Goal: Information Seeking & Learning: Find contact information

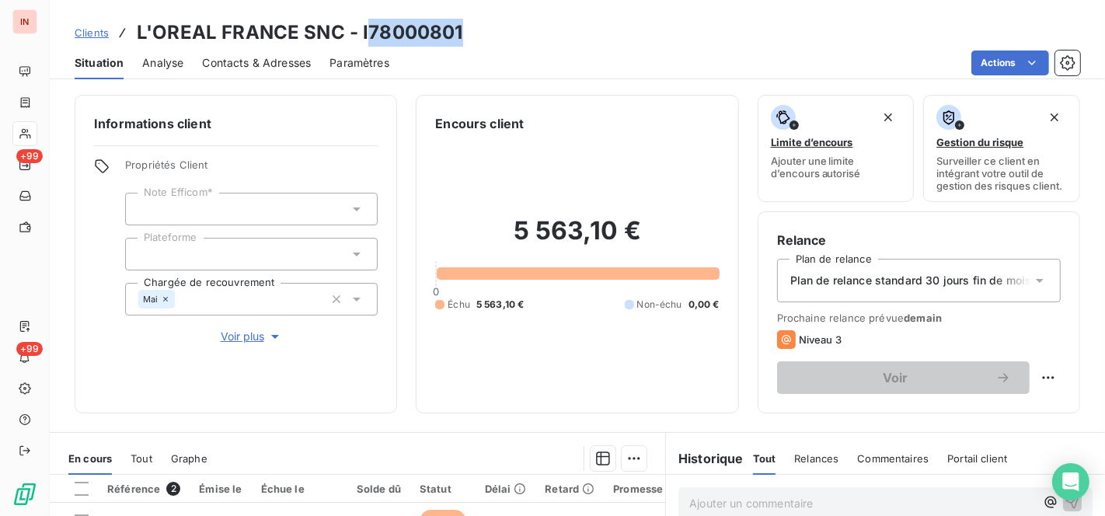
click at [95, 30] on span "Clients" at bounding box center [92, 32] width 34 height 12
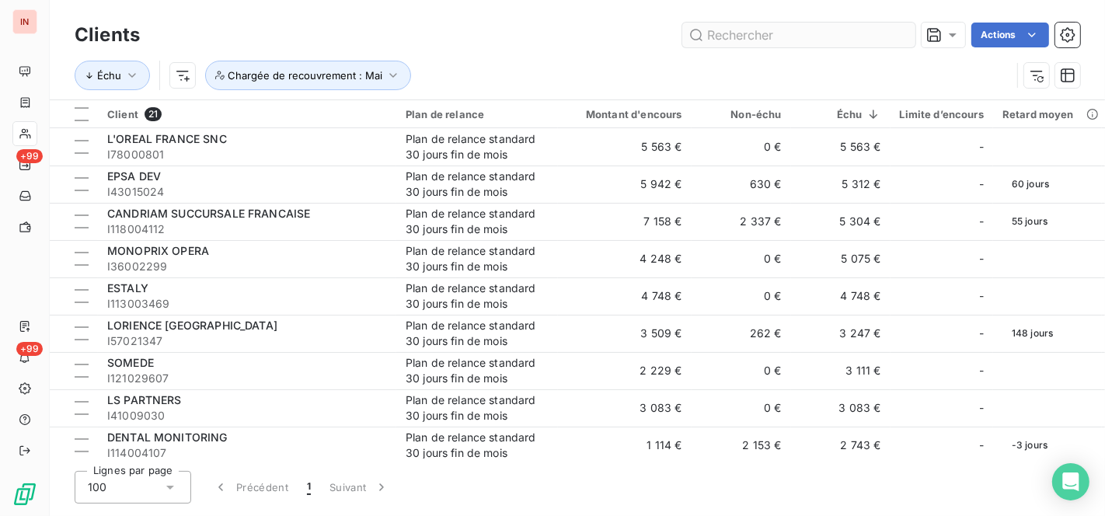
click at [716, 37] on input "text" at bounding box center [798, 35] width 233 height 25
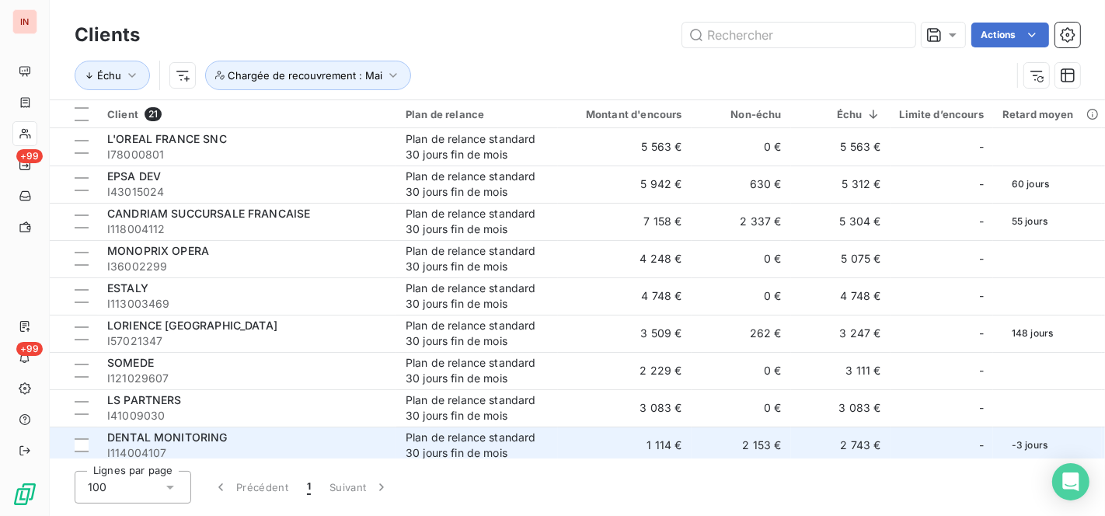
click at [274, 434] on div "DENTAL MONITORING" at bounding box center [247, 438] width 280 height 16
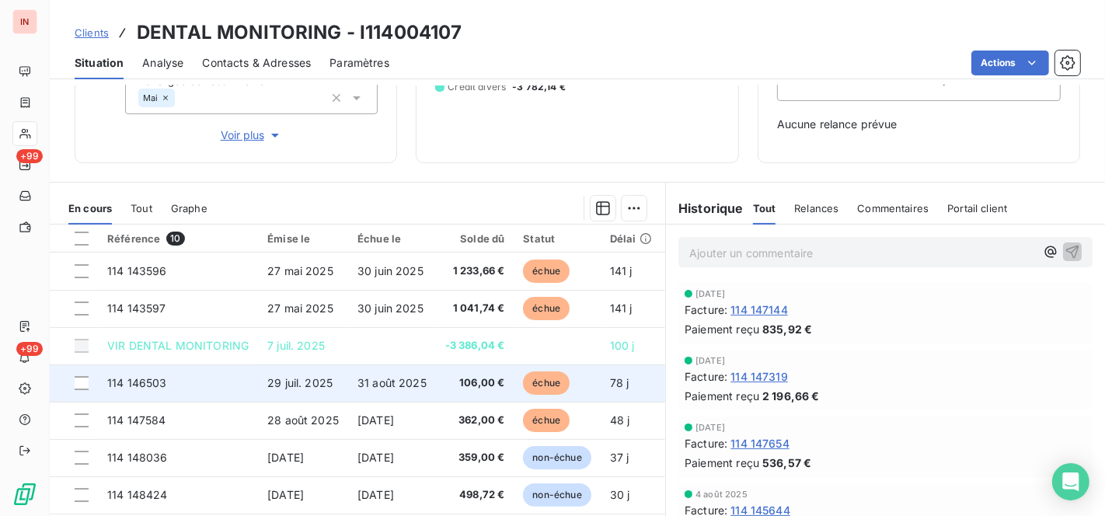
scroll to position [107, 0]
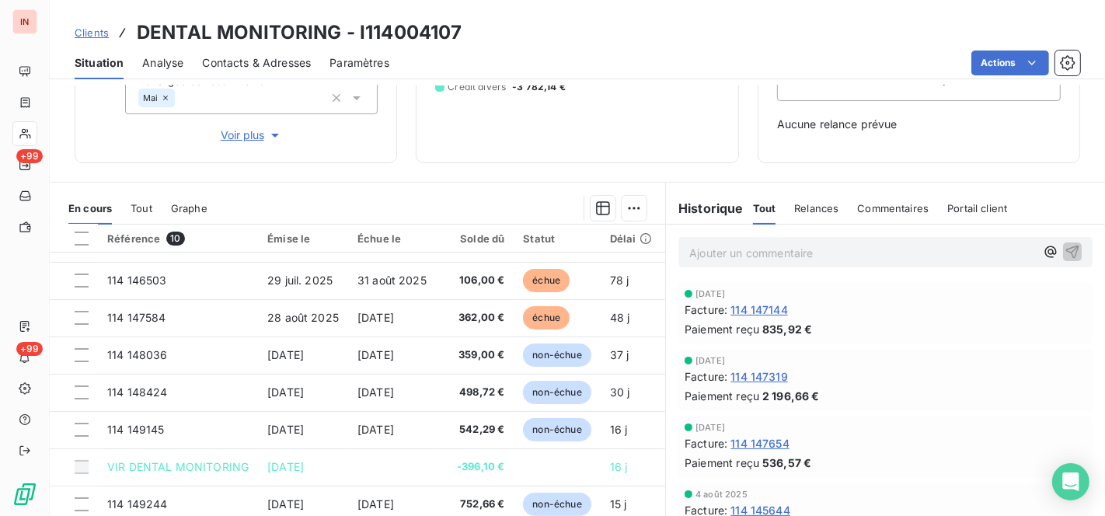
click at [740, 244] on p "Ajouter un commentaire ﻿" at bounding box center [862, 252] width 346 height 19
click at [254, 53] on div "Contacts & Adresses" at bounding box center [256, 63] width 109 height 33
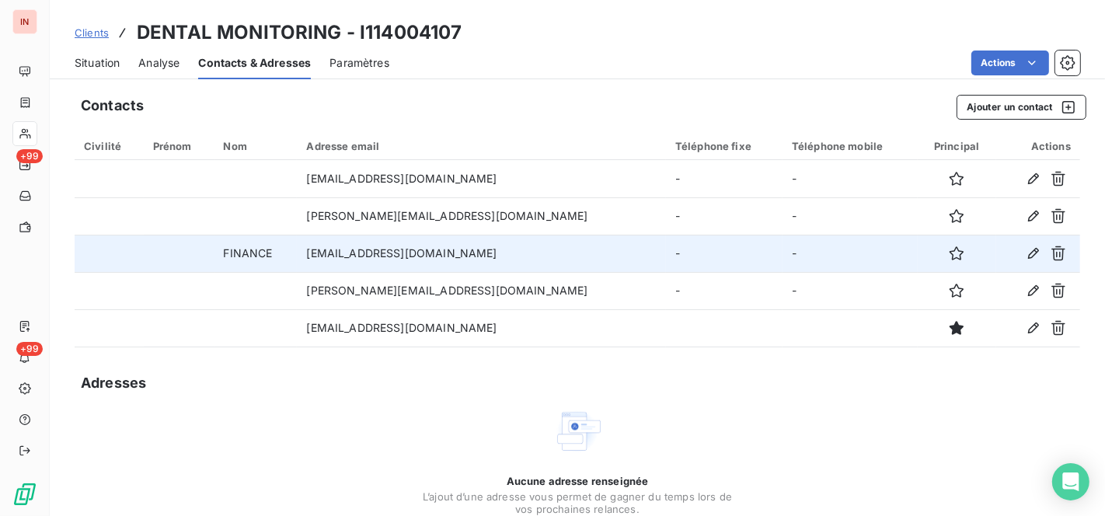
drag, startPoint x: 325, startPoint y: 252, endPoint x: 498, endPoint y: 253, distance: 173.3
click at [498, 253] on td "[EMAIL_ADDRESS][DOMAIN_NAME]" at bounding box center [481, 253] width 368 height 37
copy td "[EMAIL_ADDRESS][DOMAIN_NAME]"
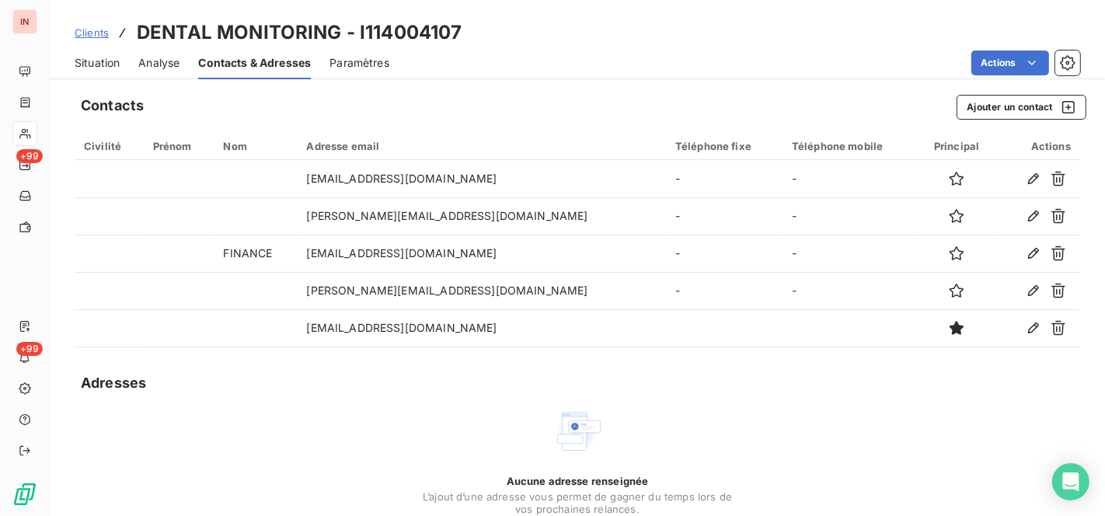
click at [102, 28] on span "Clients" at bounding box center [92, 32] width 34 height 12
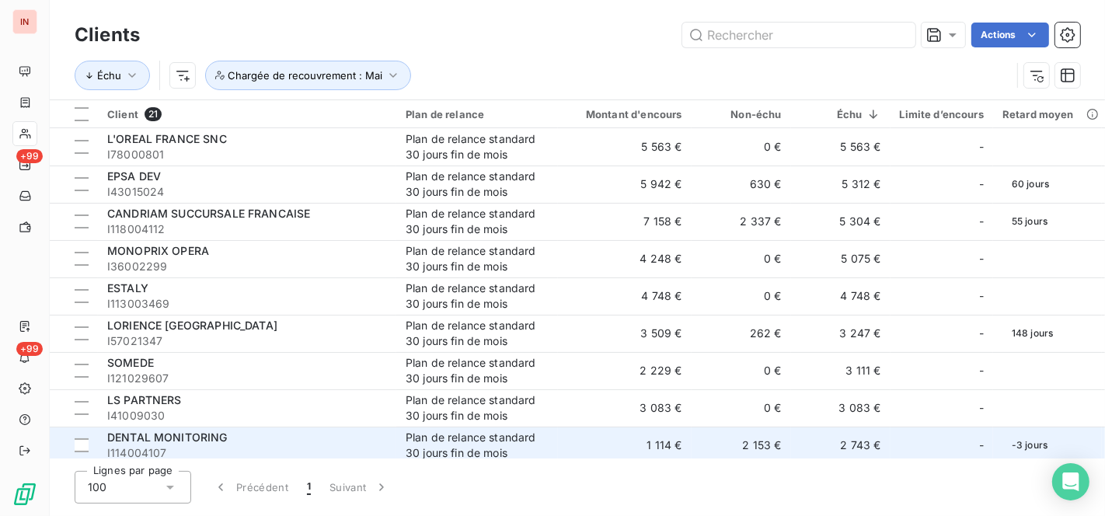
click at [224, 438] on span "DENTAL MONITORING" at bounding box center [167, 437] width 120 height 13
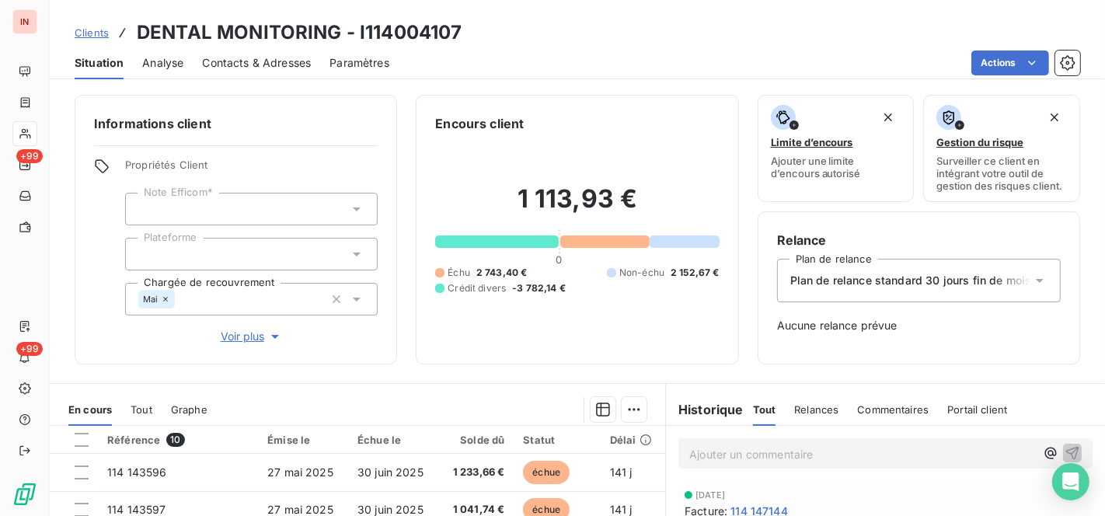
click at [737, 451] on p "Ajouter un commentaire ﻿" at bounding box center [862, 454] width 346 height 19
click at [735, 462] on p "[DATE] MV mail à [EMAIL_ADDRESS][DOMAIN_NAME] cc" at bounding box center [862, 454] width 346 height 18
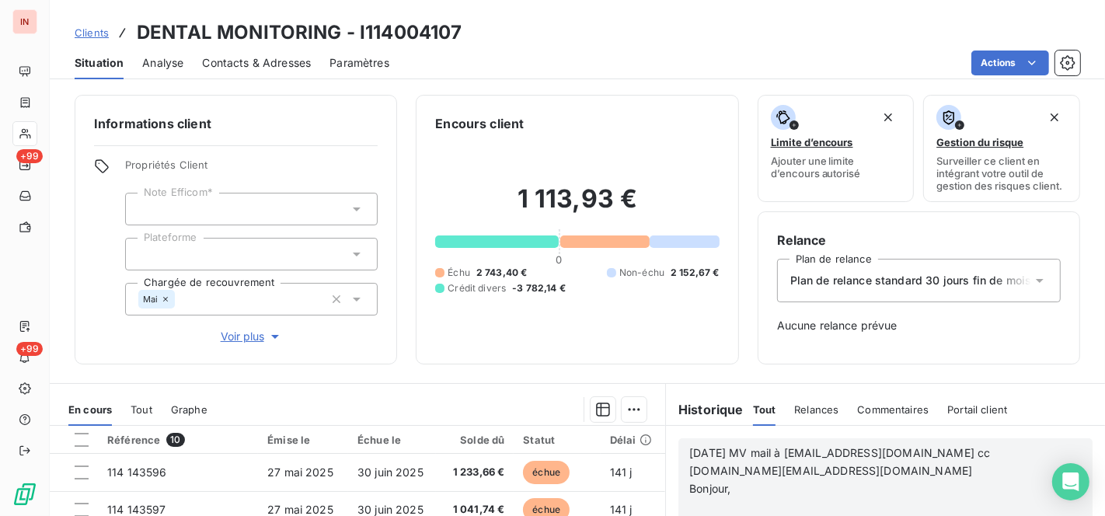
click at [705, 496] on p "[DATE] MV mail à [EMAIL_ADDRESS][DOMAIN_NAME] cc [DOMAIN_NAME][EMAIL_ADDRESS][D…" at bounding box center [865, 472] width 352 height 54
click at [694, 507] on p "﻿" at bounding box center [865, 507] width 352 height 18
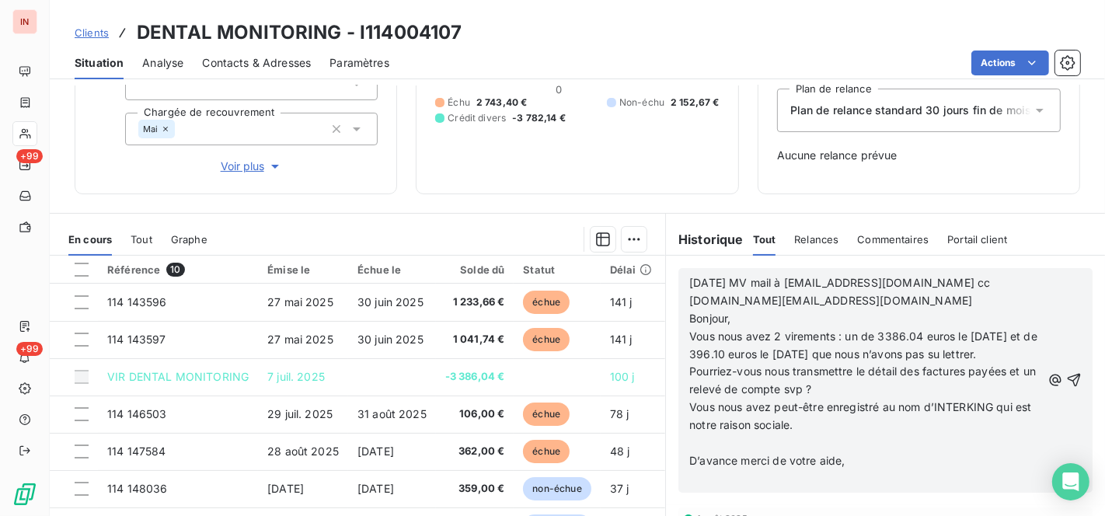
scroll to position [180, 0]
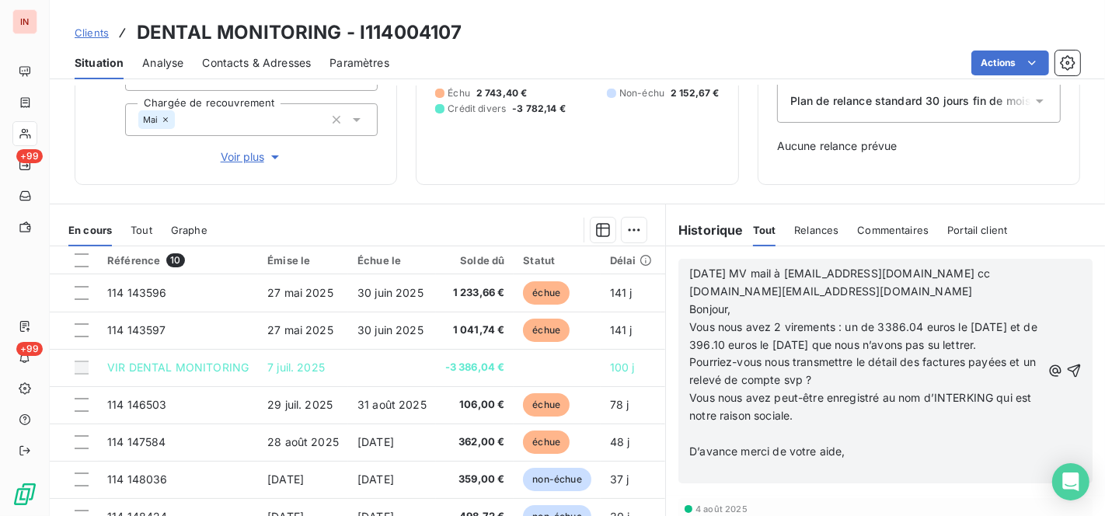
click at [707, 443] on p "﻿" at bounding box center [865, 434] width 352 height 18
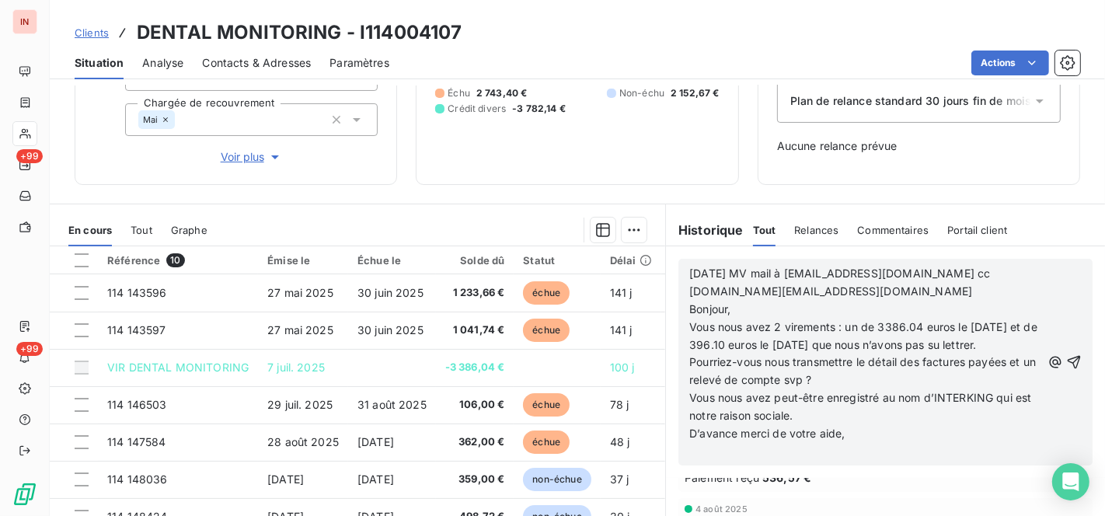
click at [702, 461] on p "﻿" at bounding box center [865, 452] width 352 height 18
click at [1068, 368] on icon "button" at bounding box center [1074, 361] width 13 height 13
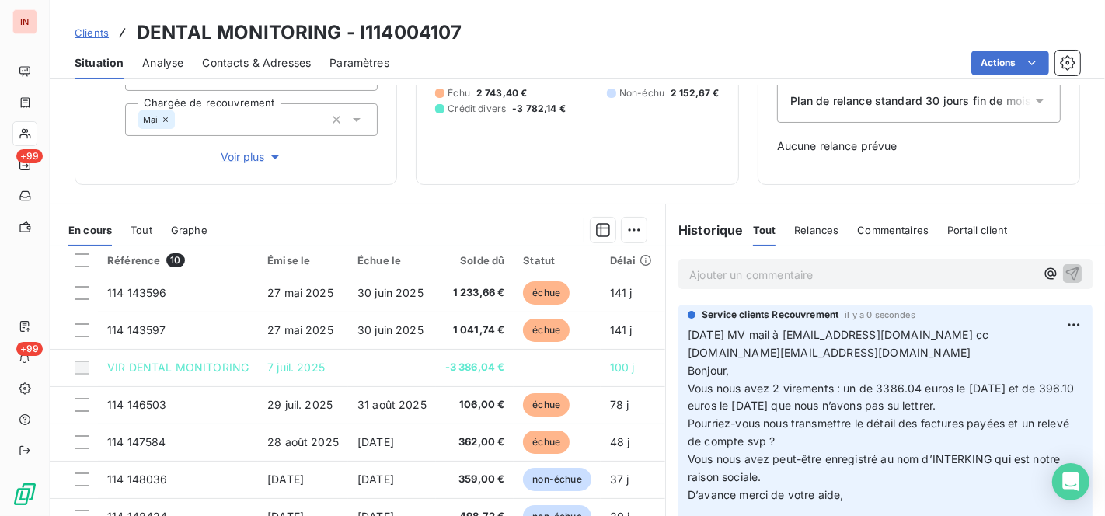
click at [98, 34] on span "Clients" at bounding box center [92, 32] width 34 height 12
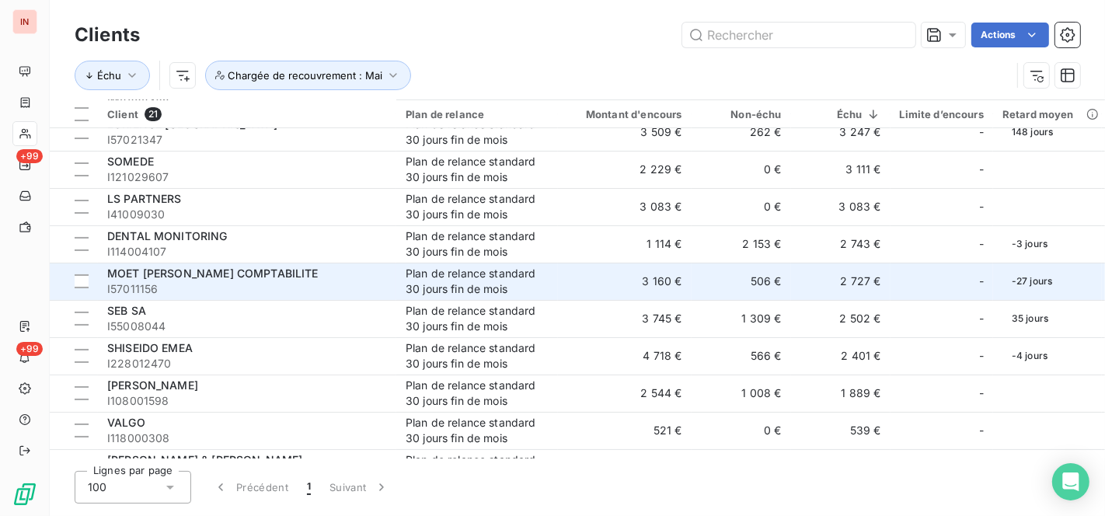
scroll to position [403, 0]
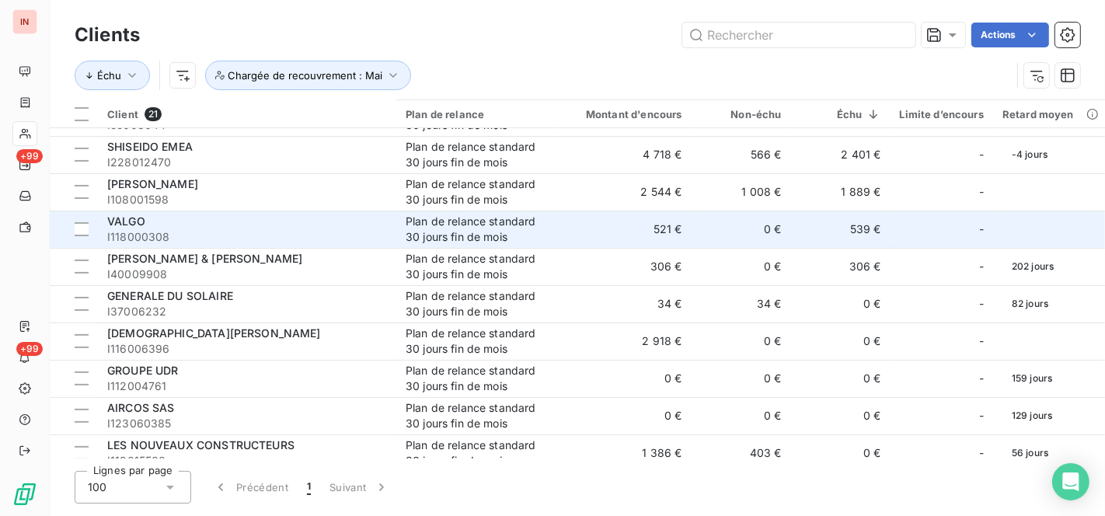
click at [154, 224] on div "VALGO" at bounding box center [247, 222] width 280 height 16
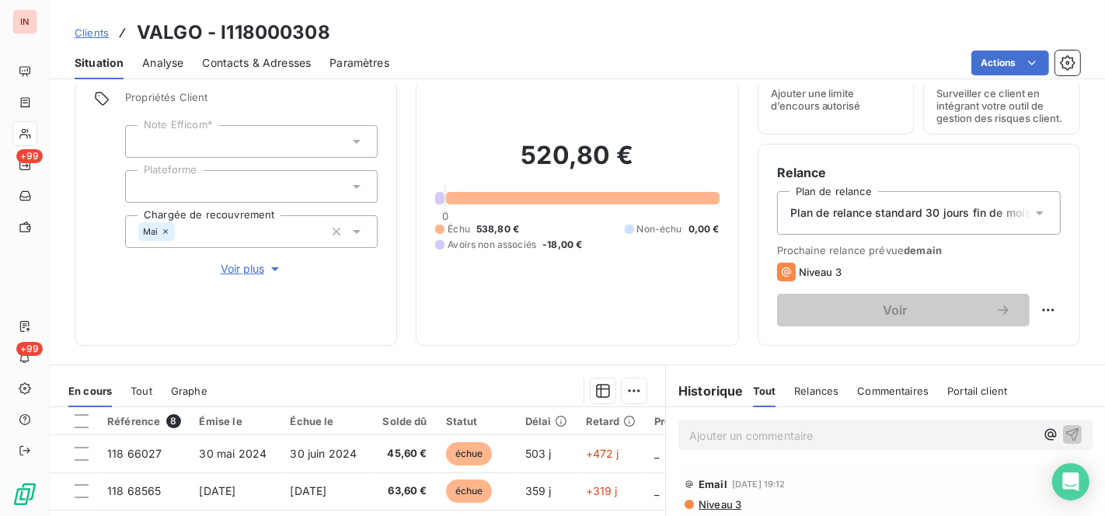
scroll to position [56, 0]
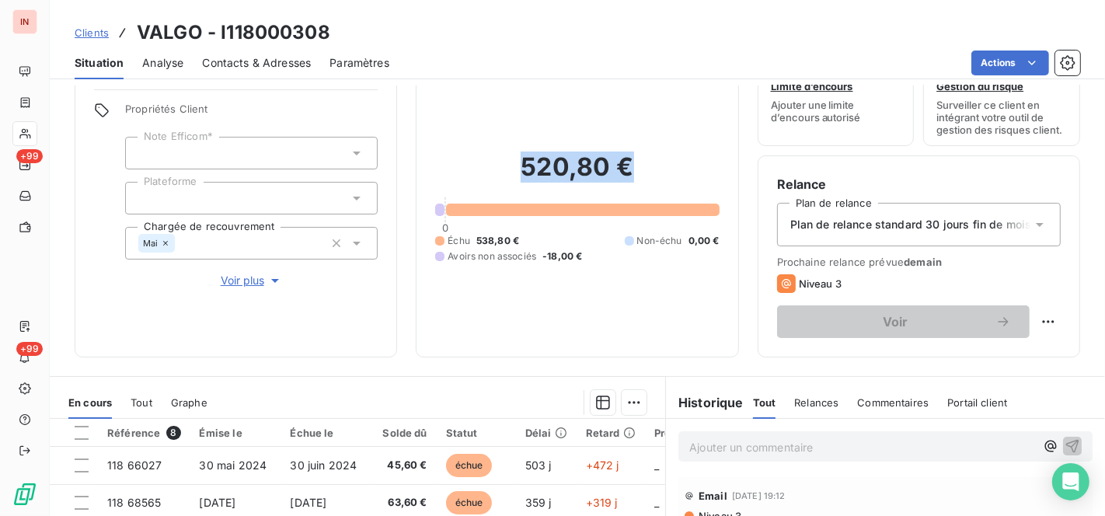
drag, startPoint x: 517, startPoint y: 162, endPoint x: 635, endPoint y: 163, distance: 118.1
click at [635, 163] on h2 "520,80 €" at bounding box center [577, 175] width 284 height 47
copy h2 "520,80 €"
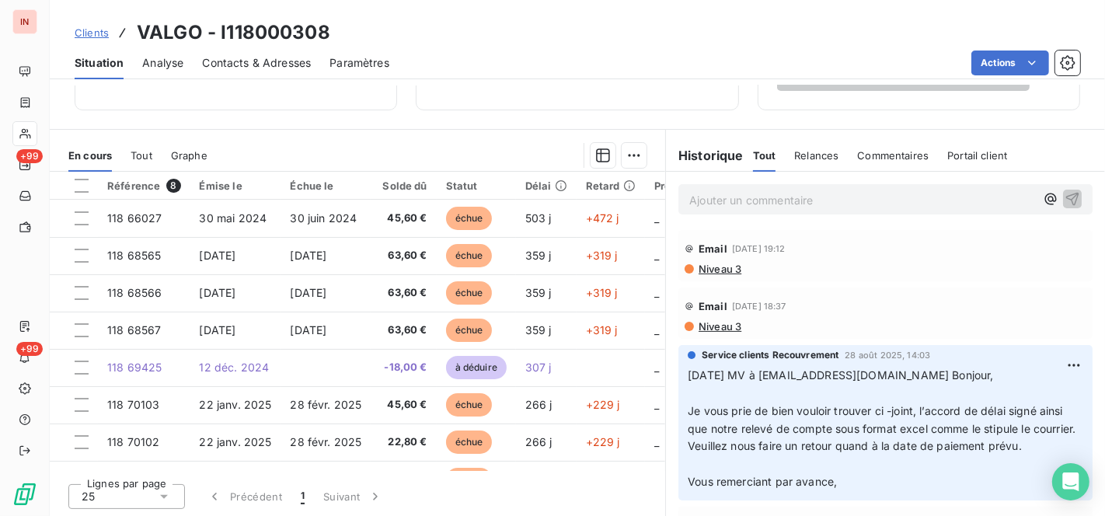
scroll to position [33, 0]
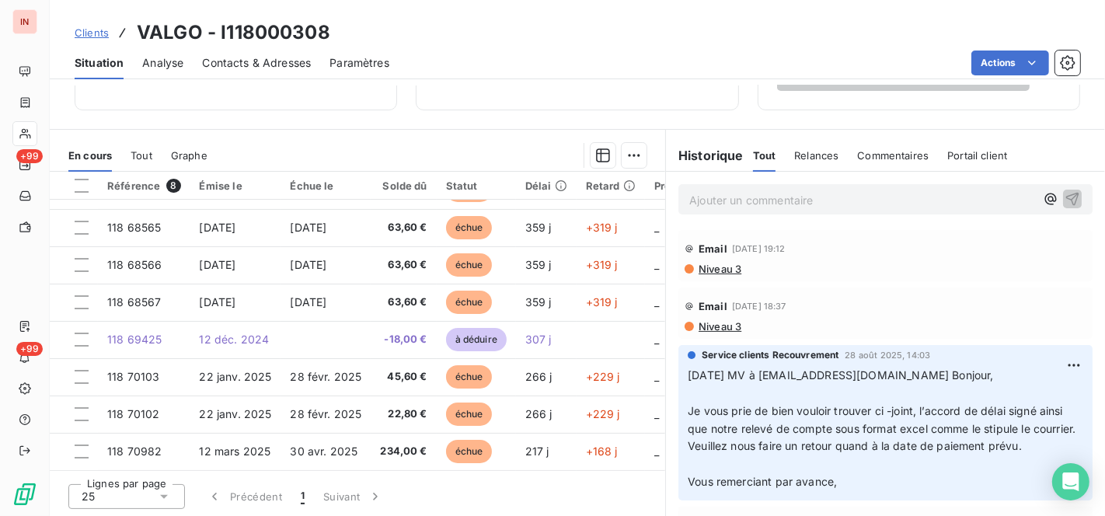
drag, startPoint x: 708, startPoint y: 213, endPoint x: 710, endPoint y: 201, distance: 11.9
click at [709, 210] on div "Ajouter un commentaire ﻿" at bounding box center [885, 199] width 439 height 55
click at [711, 200] on p "Ajouter un commentaire ﻿" at bounding box center [862, 199] width 346 height 19
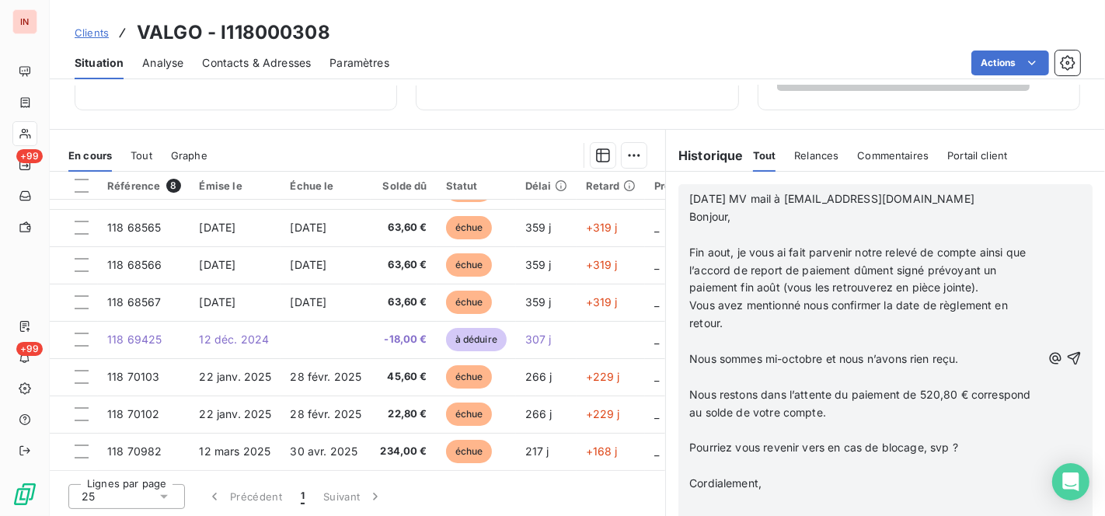
click at [697, 238] on p "﻿" at bounding box center [865, 235] width 352 height 18
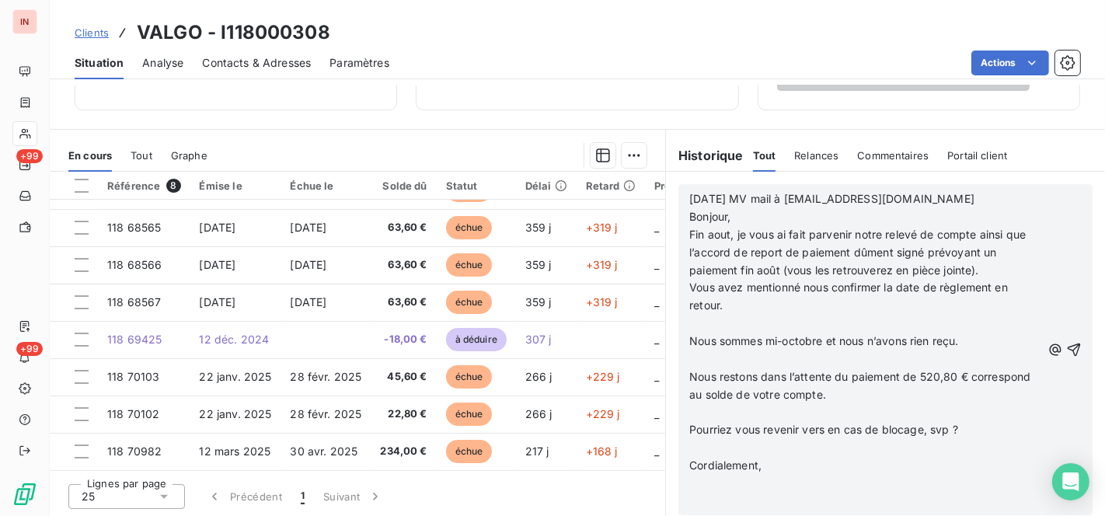
click at [689, 323] on p "﻿" at bounding box center [865, 324] width 352 height 18
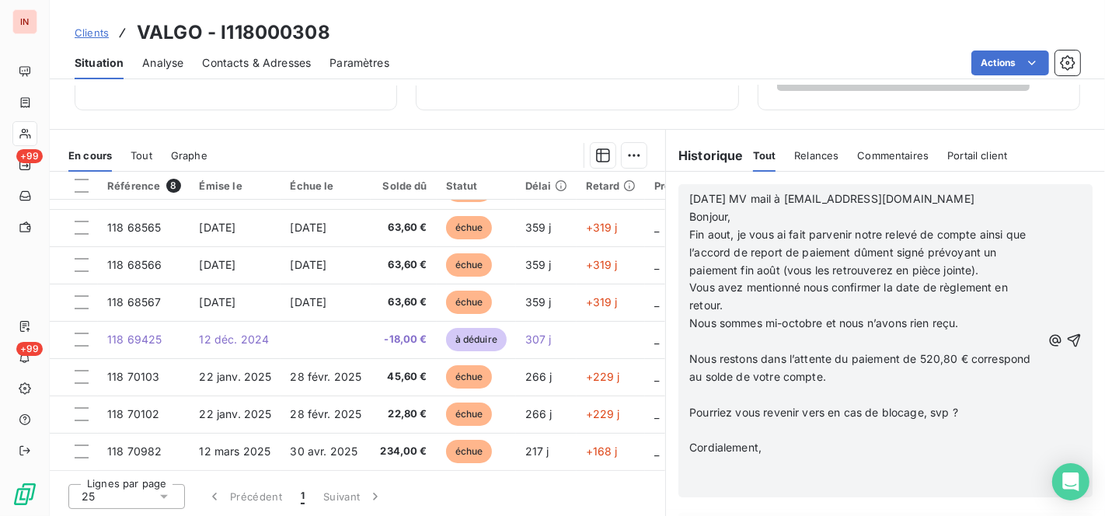
click at [694, 340] on p "﻿" at bounding box center [865, 342] width 352 height 18
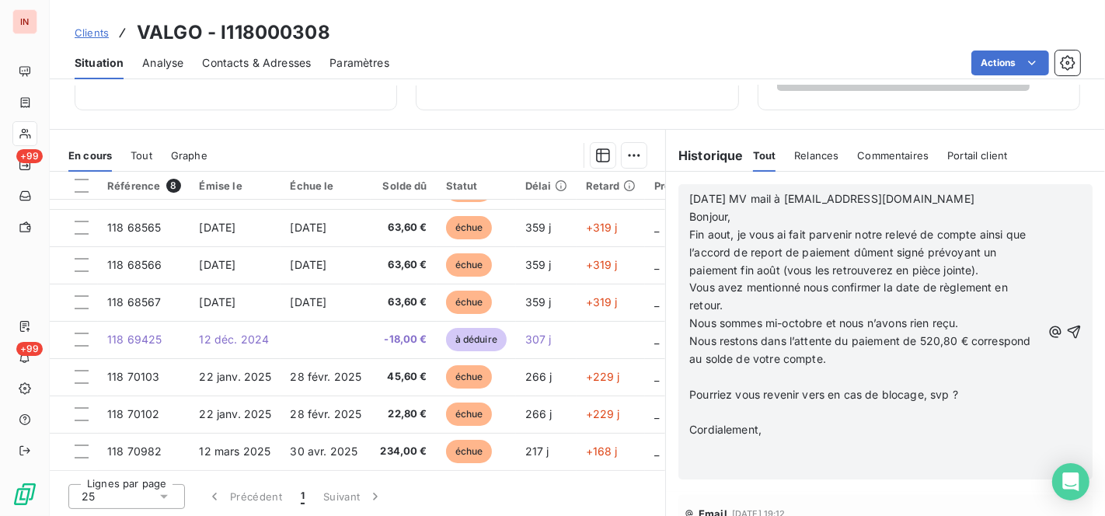
click at [690, 375] on p "﻿" at bounding box center [865, 377] width 352 height 18
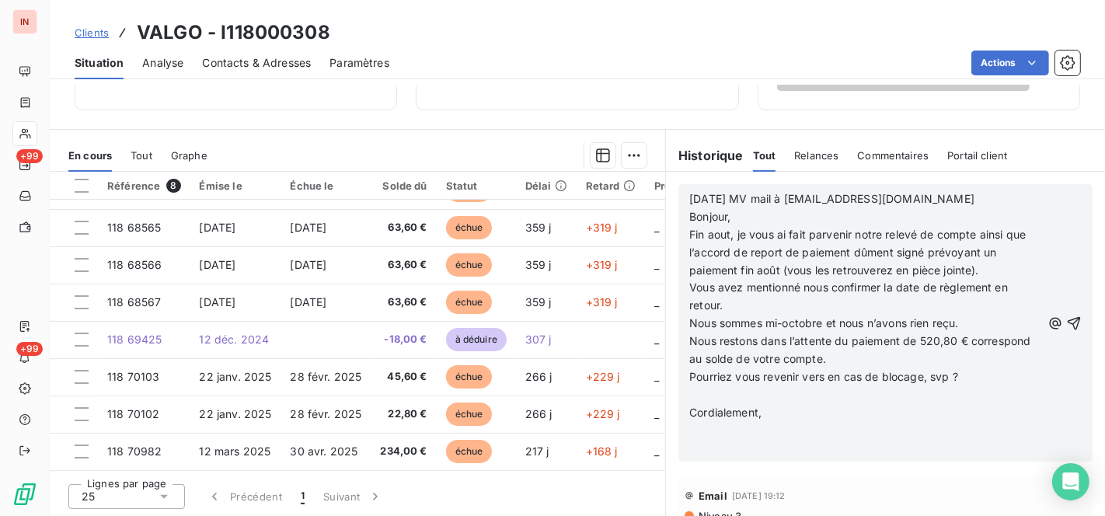
click at [693, 394] on p "﻿" at bounding box center [865, 395] width 352 height 18
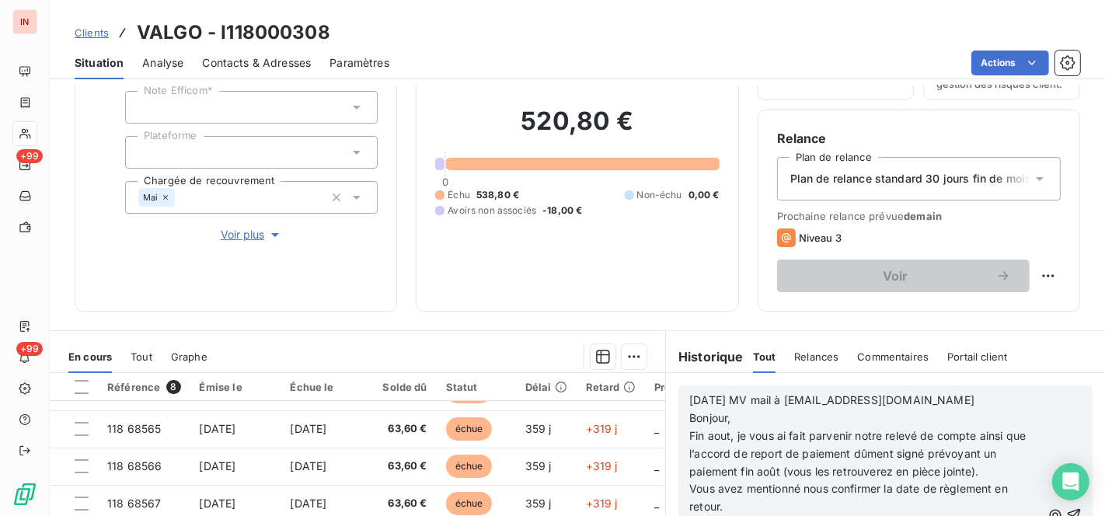
scroll to position [303, 0]
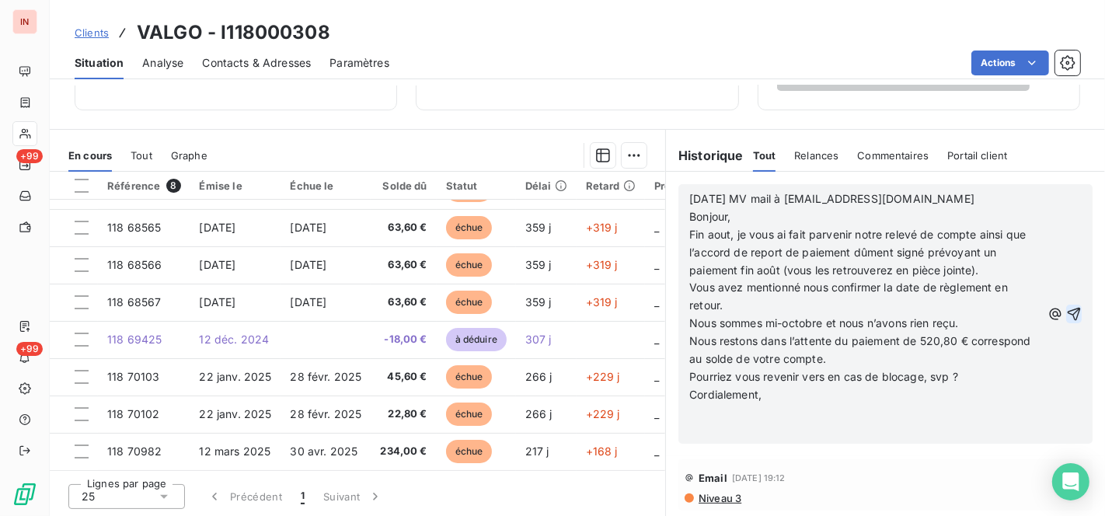
click at [1066, 314] on icon "button" at bounding box center [1074, 314] width 16 height 16
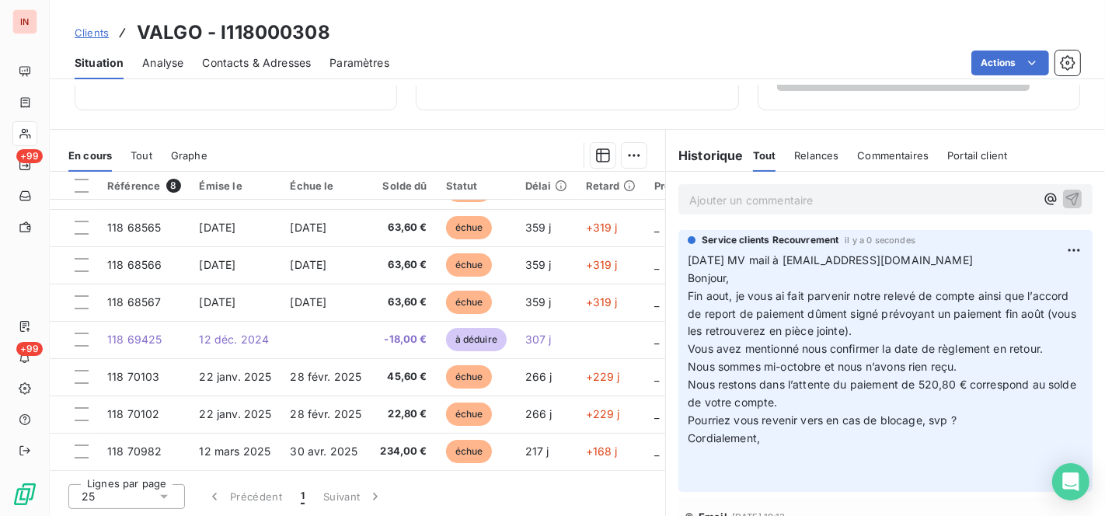
click at [102, 37] on span "Clients" at bounding box center [92, 32] width 34 height 12
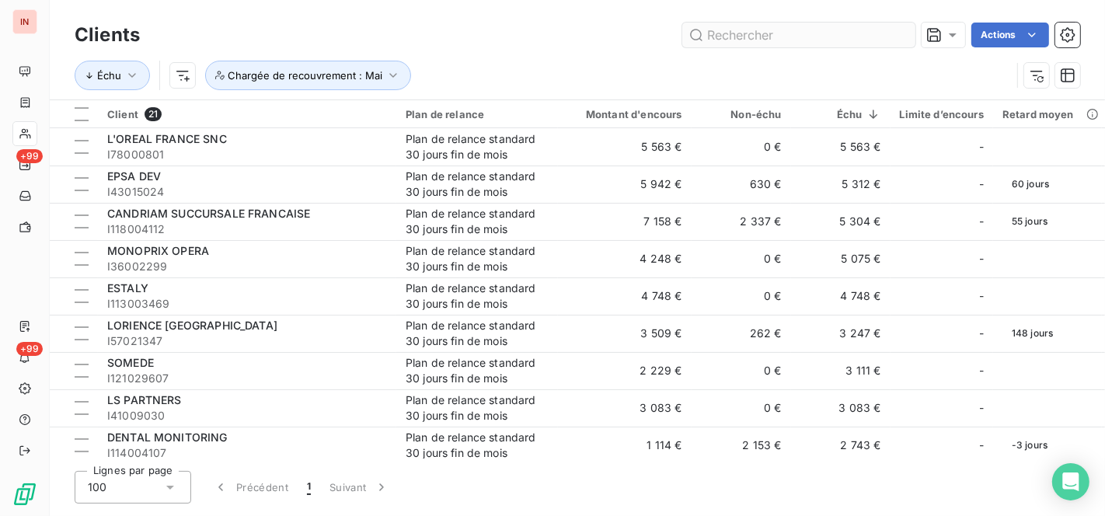
click at [748, 35] on input "text" at bounding box center [798, 35] width 233 height 25
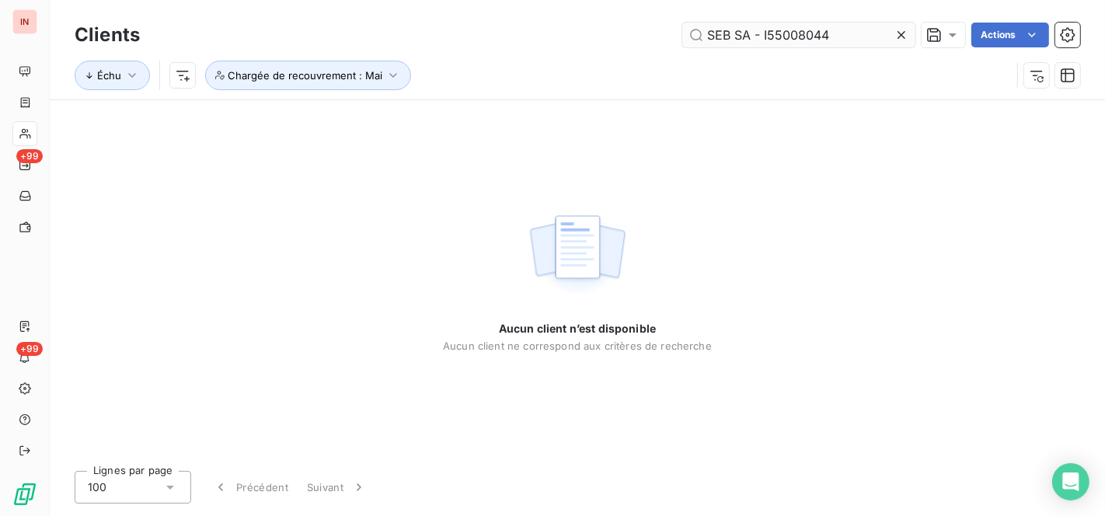
drag, startPoint x: 837, startPoint y: 32, endPoint x: 752, endPoint y: 39, distance: 85.0
click at [752, 39] on input "SEB SA - I55008044" at bounding box center [798, 35] width 233 height 25
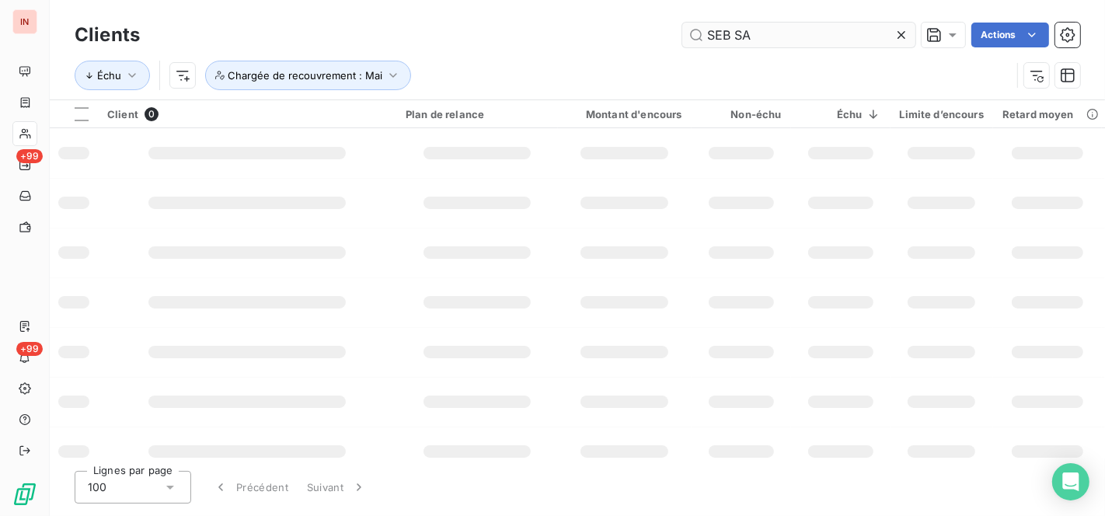
type input "SEB SA"
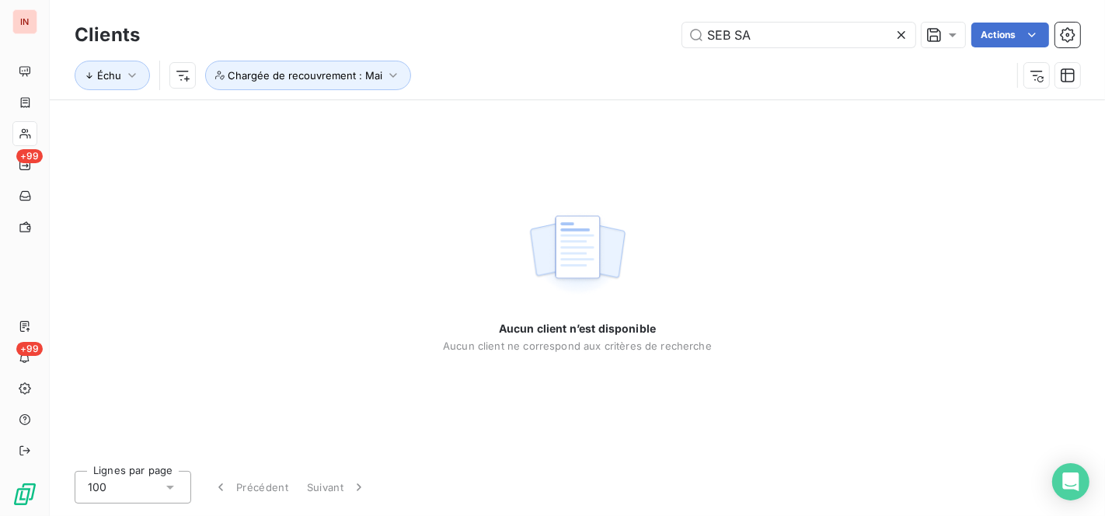
drag, startPoint x: 834, startPoint y: 40, endPoint x: 485, endPoint y: 53, distance: 349.1
click at [485, 53] on div "Clients SEB SA Actions Échu Chargée de recouvrement : Mai" at bounding box center [578, 59] width 1006 height 81
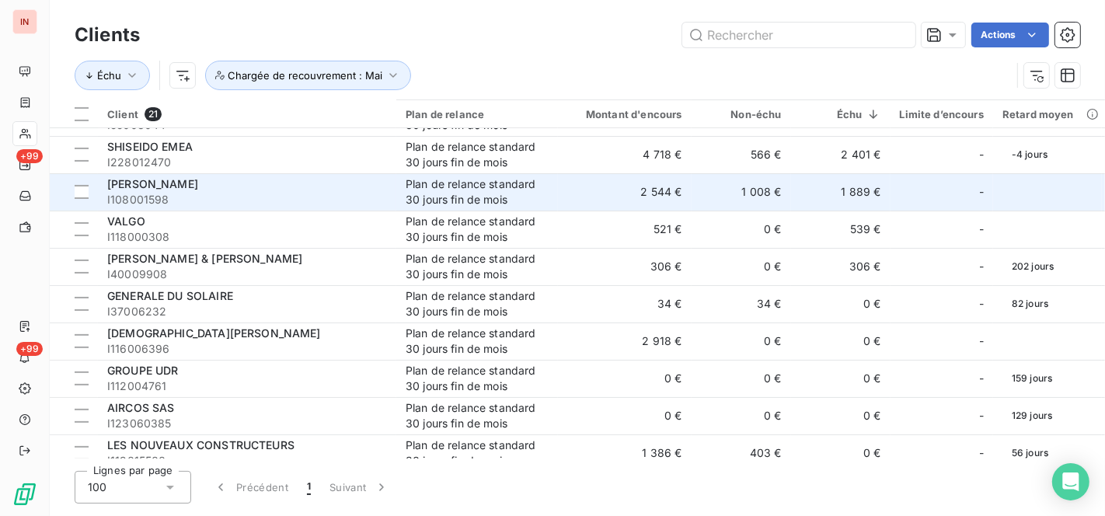
scroll to position [201, 0]
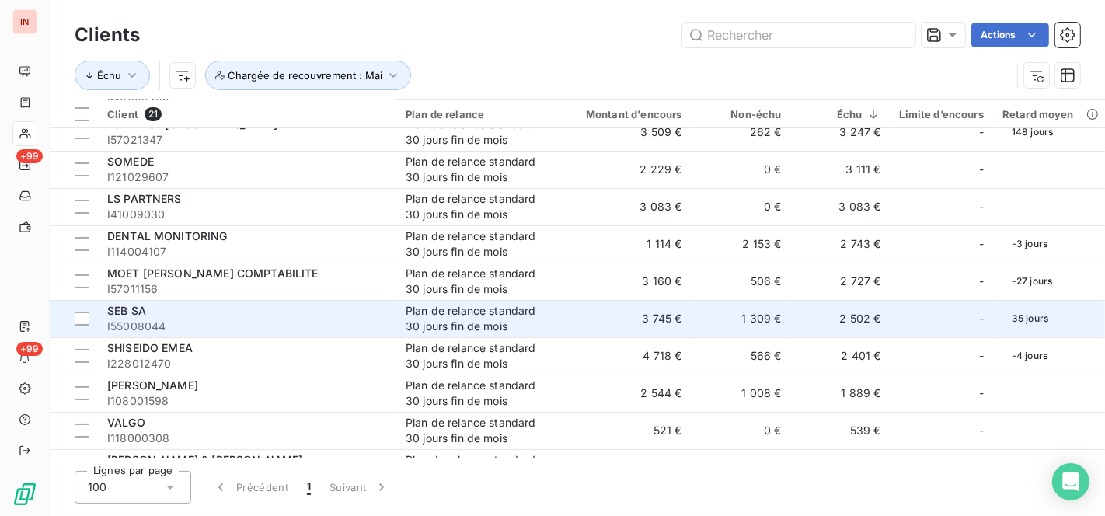
click at [132, 312] on span "SEB SA" at bounding box center [126, 310] width 39 height 13
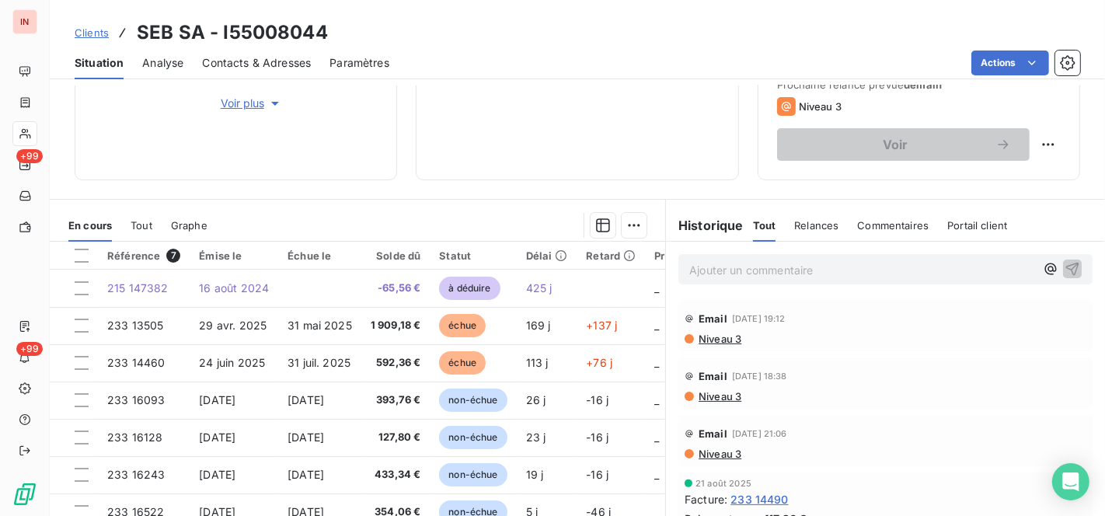
scroll to position [303, 0]
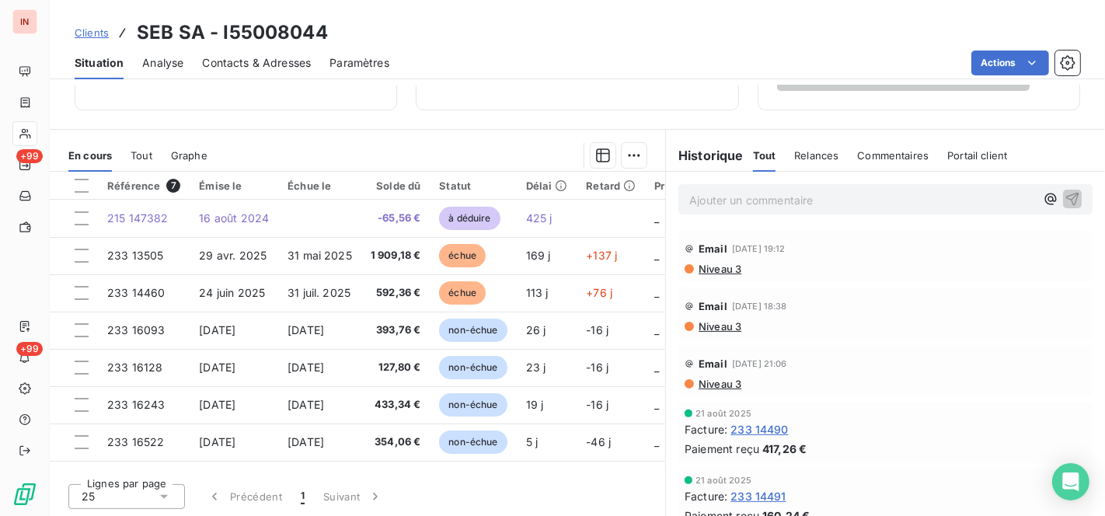
click at [758, 427] on span "233 14490" at bounding box center [759, 429] width 58 height 16
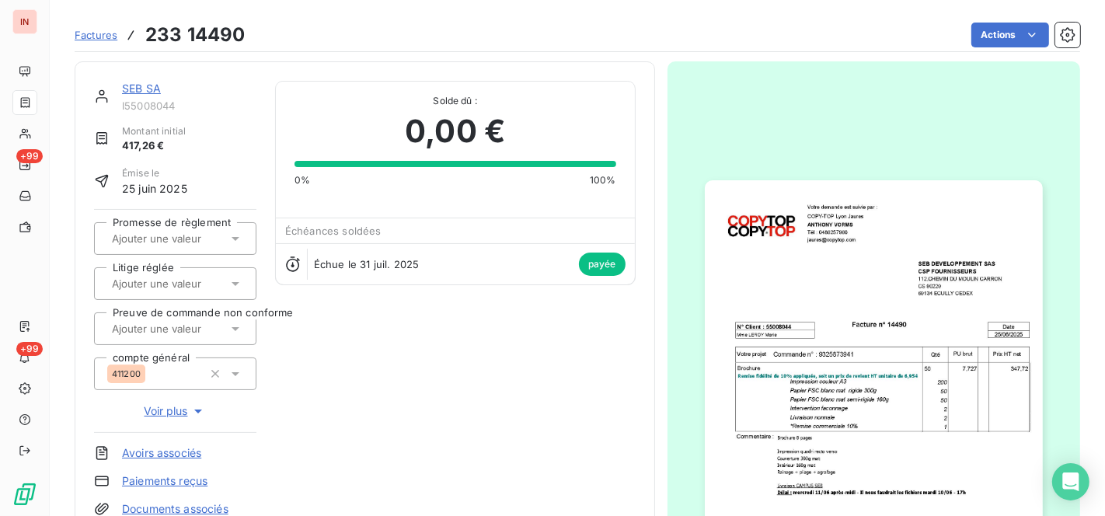
scroll to position [6, 0]
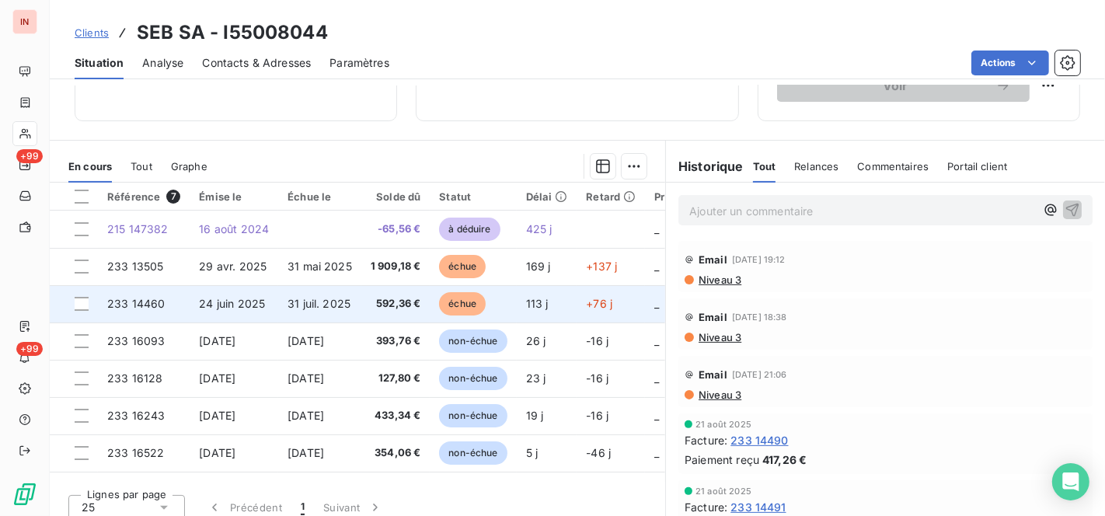
scroll to position [303, 0]
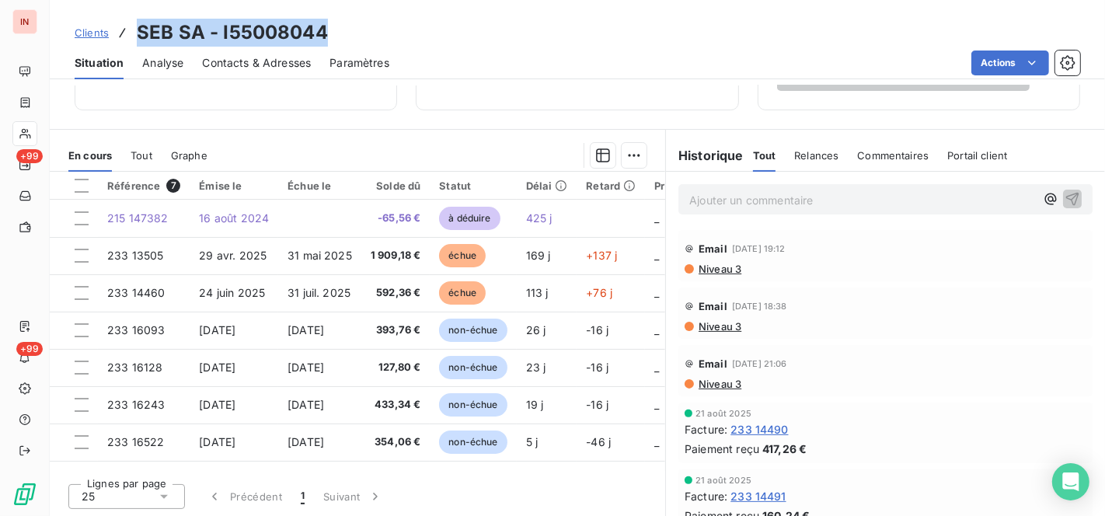
drag, startPoint x: 140, startPoint y: 33, endPoint x: 326, endPoint y: 33, distance: 185.7
click at [326, 33] on div "Clients SEB SA - I55008044" at bounding box center [577, 33] width 1055 height 28
copy h3 "SEB SA - I55008044"
click at [252, 64] on span "Contacts & Adresses" at bounding box center [256, 63] width 109 height 16
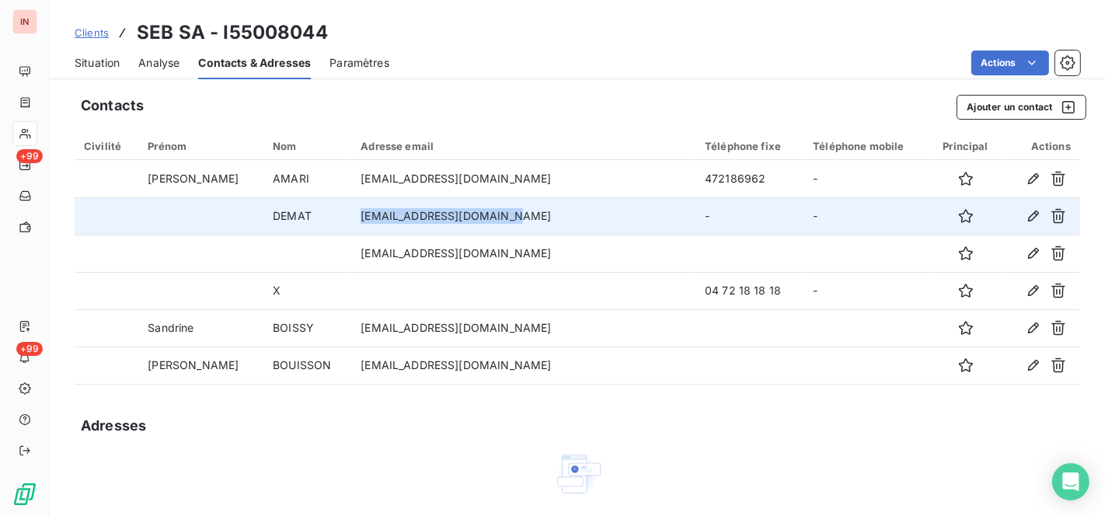
drag, startPoint x: 514, startPoint y: 214, endPoint x: 361, endPoint y: 218, distance: 153.9
click at [361, 218] on td "[EMAIL_ADDRESS][DOMAIN_NAME]" at bounding box center [523, 215] width 344 height 37
copy td "[EMAIL_ADDRESS][DOMAIN_NAME]"
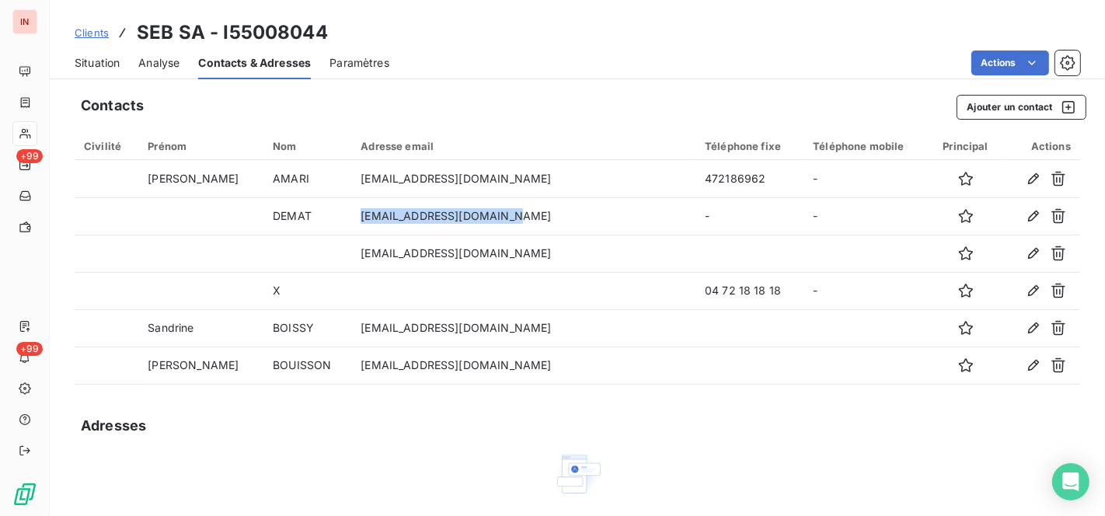
click at [82, 32] on span "Clients" at bounding box center [92, 32] width 34 height 12
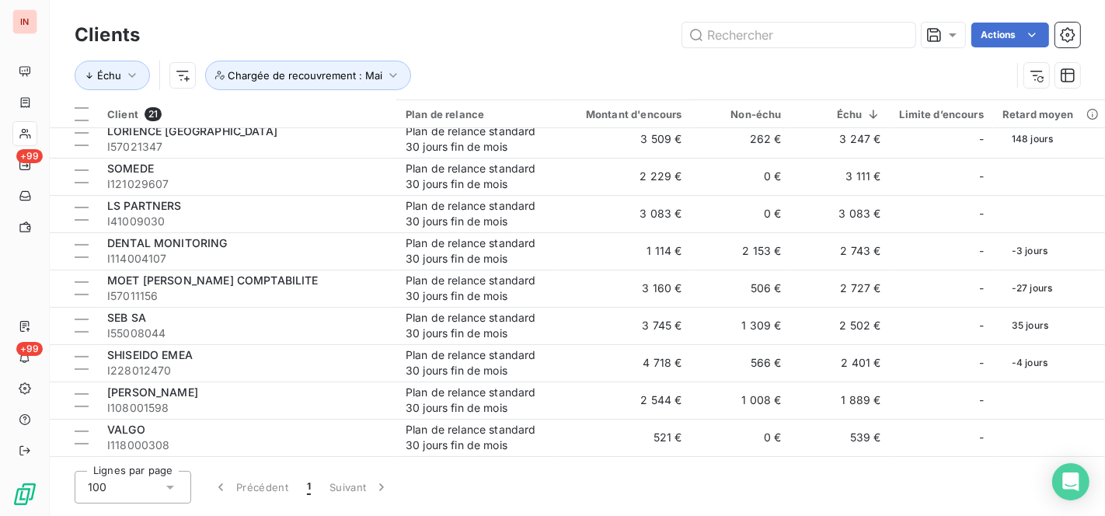
scroll to position [201, 0]
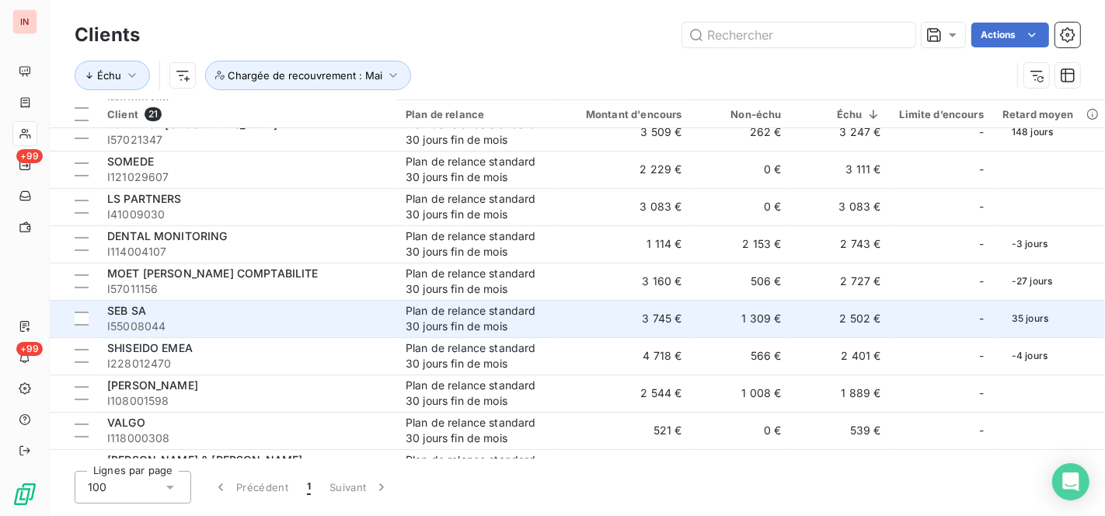
click at [141, 316] on span "SEB SA" at bounding box center [126, 310] width 39 height 13
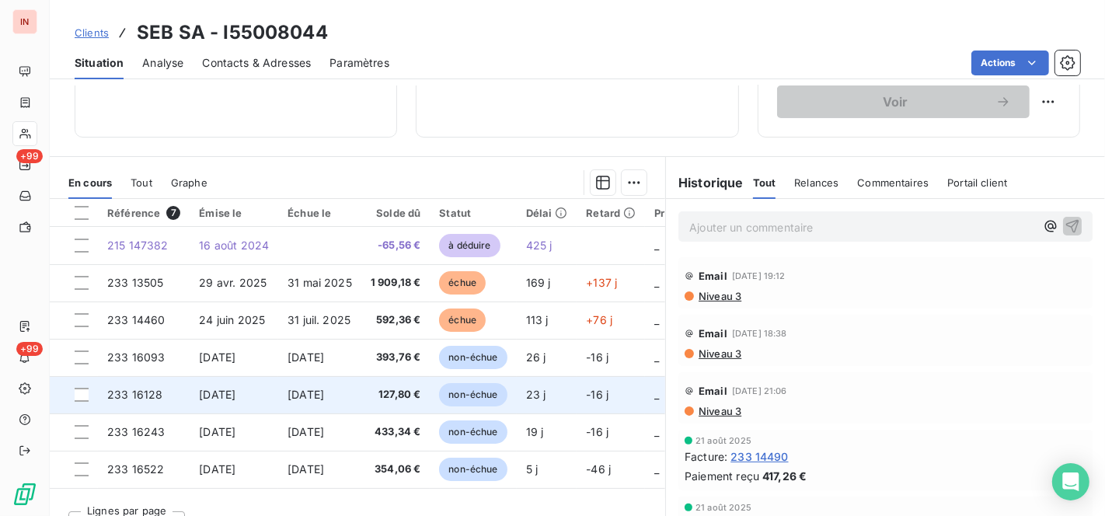
scroll to position [303, 0]
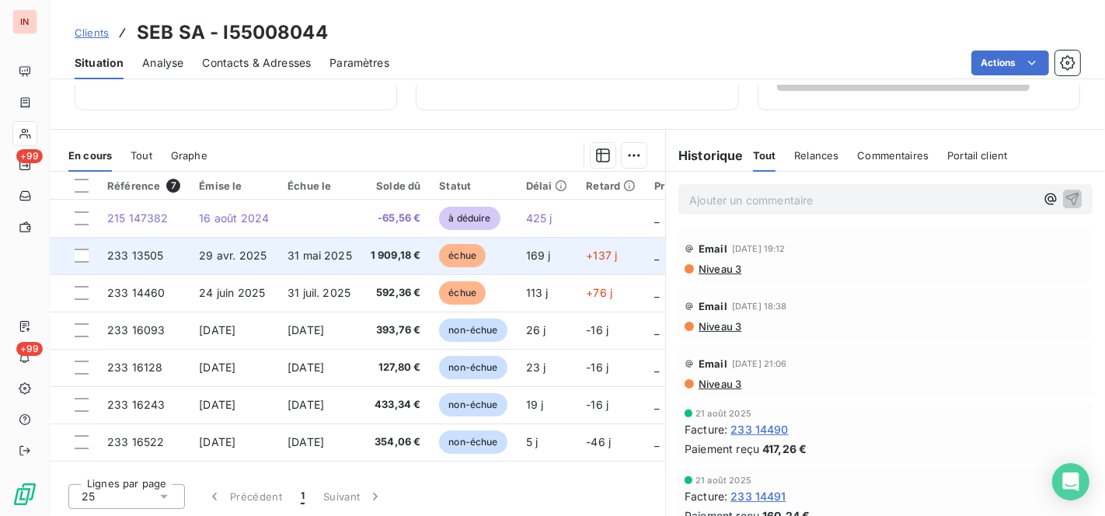
click at [215, 256] on span "29 avr. 2025" at bounding box center [233, 255] width 68 height 13
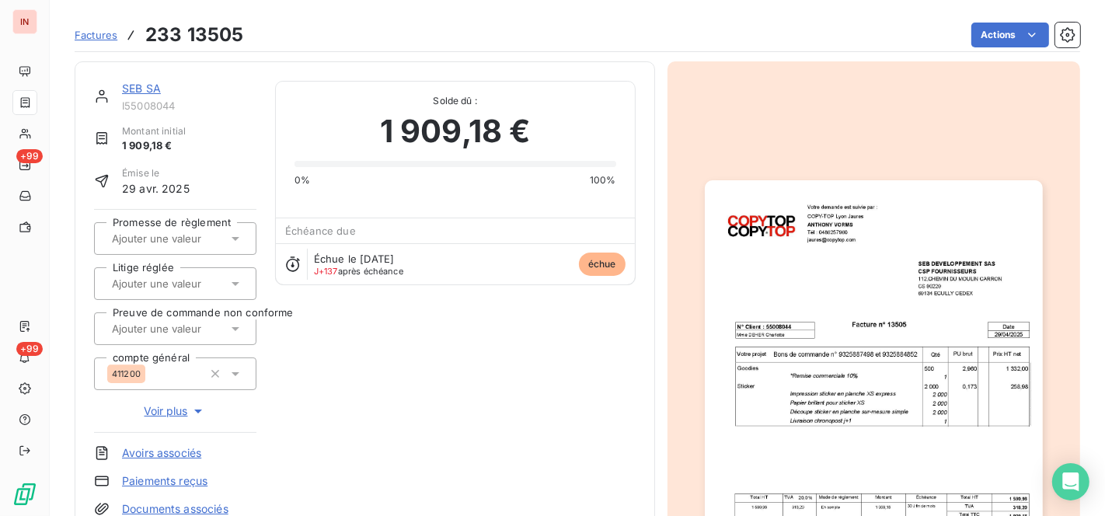
scroll to position [202, 0]
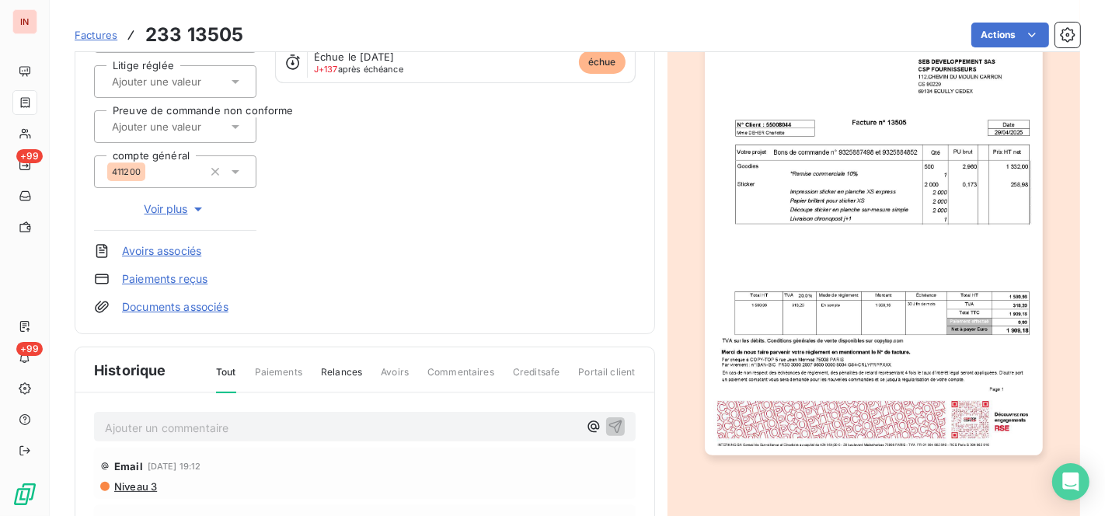
click at [224, 309] on link "Documents associés" at bounding box center [175, 307] width 106 height 16
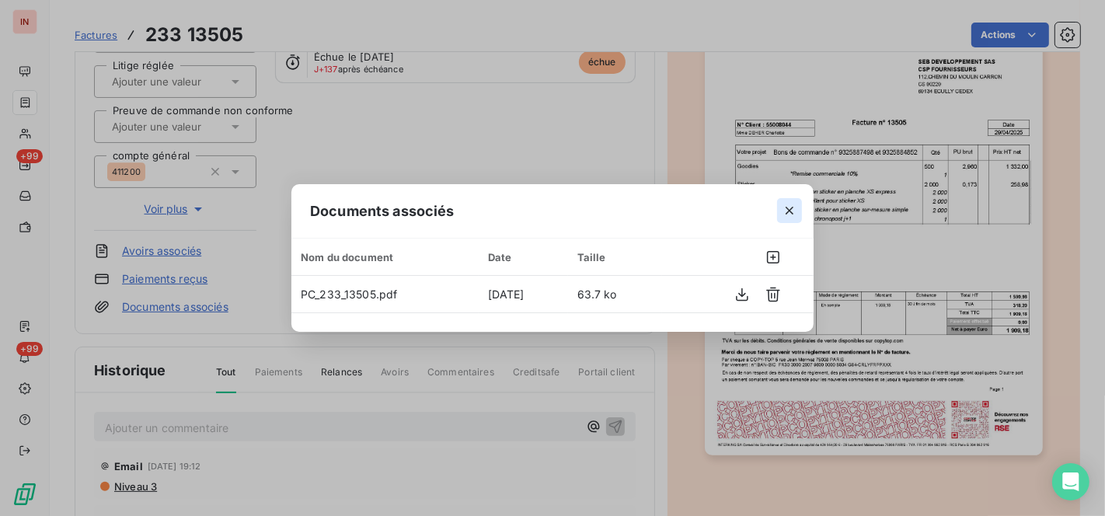
click at [797, 203] on icon "button" at bounding box center [790, 211] width 16 height 16
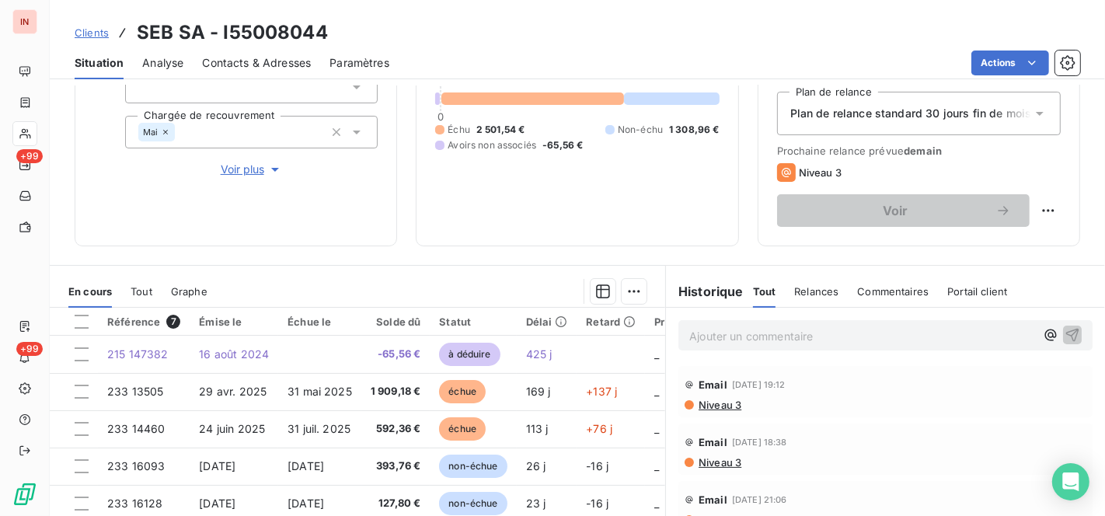
scroll to position [303, 0]
